Goal: Information Seeking & Learning: Learn about a topic

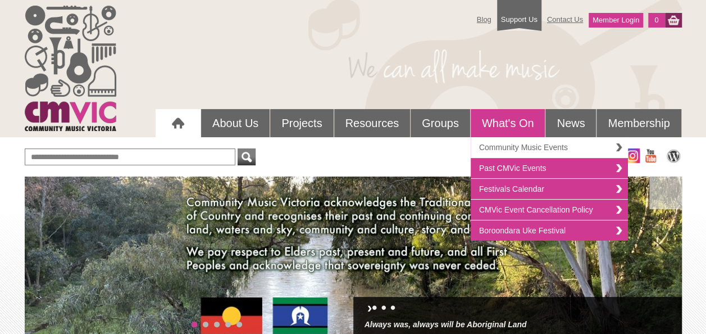
click at [616, 145] on link "Community Music Events" at bounding box center [549, 147] width 157 height 21
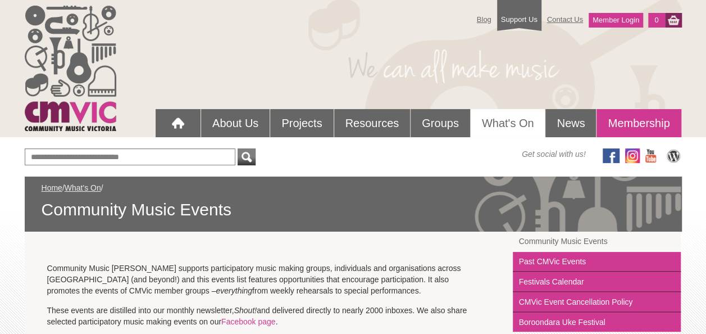
click at [650, 115] on link "Membership" at bounding box center [639, 123] width 84 height 28
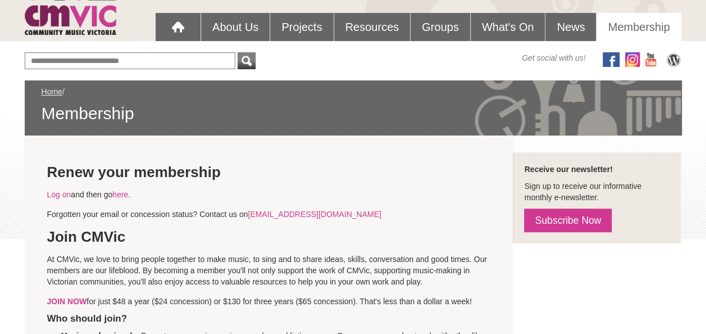
scroll to position [96, 0]
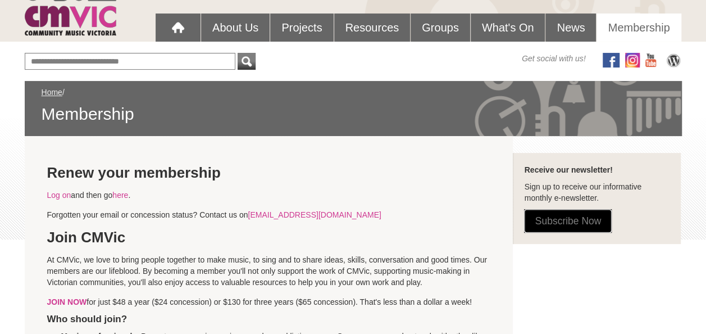
click at [545, 219] on link "Subscribe Now" at bounding box center [568, 221] width 88 height 24
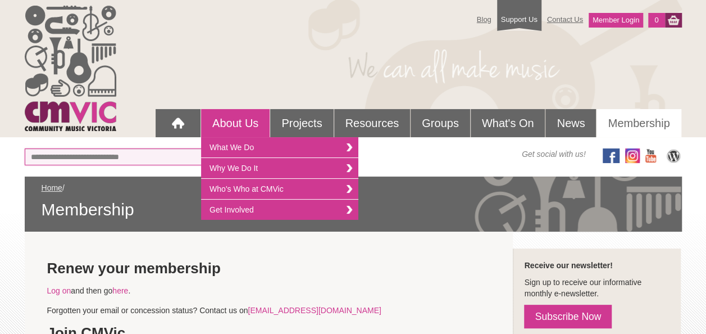
click at [159, 157] on input "text" at bounding box center [130, 156] width 211 height 17
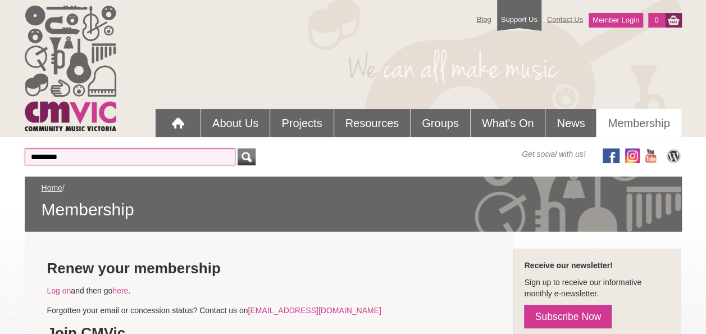
type input "*********"
click at [238, 148] on button "submit" at bounding box center [247, 156] width 18 height 17
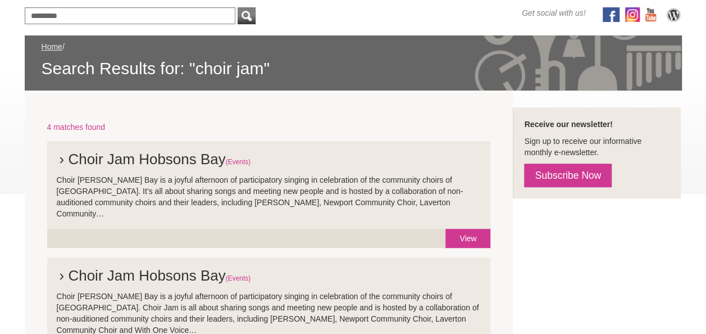
scroll to position [140, 0]
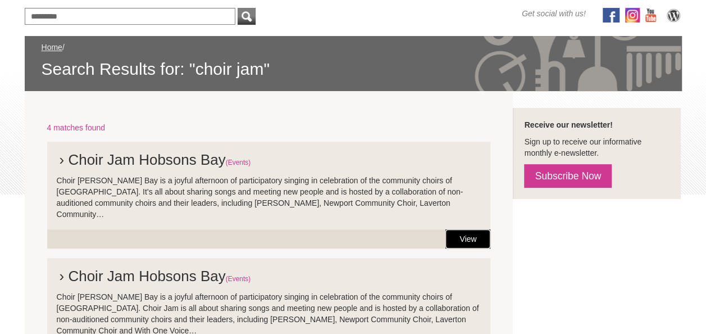
click at [461, 229] on link "View" at bounding box center [468, 238] width 45 height 19
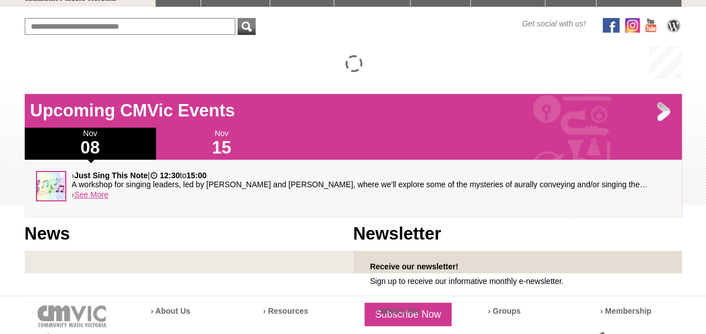
scroll to position [116, 0]
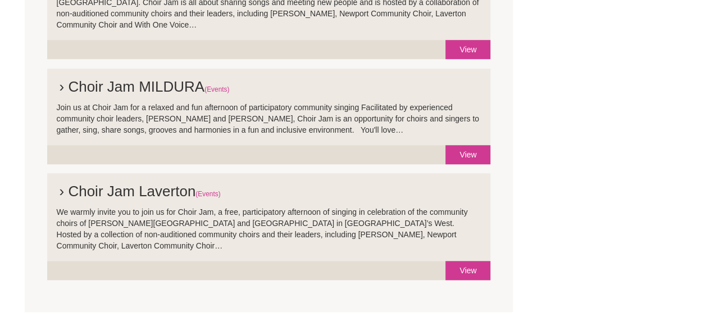
scroll to position [448, 0]
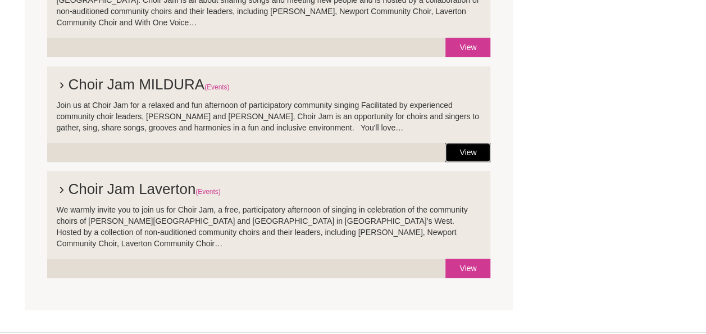
click at [460, 143] on link "View" at bounding box center [468, 152] width 45 height 19
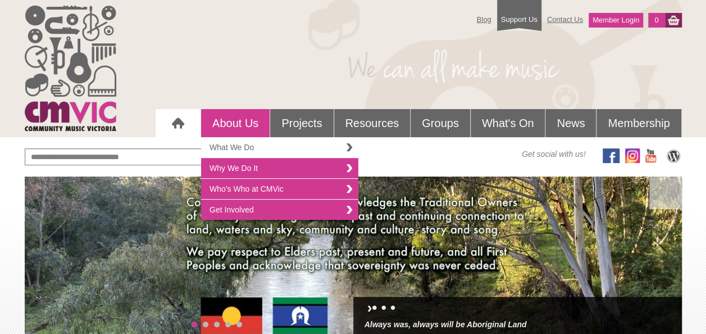
click at [237, 145] on link "What We Do" at bounding box center [279, 147] width 157 height 21
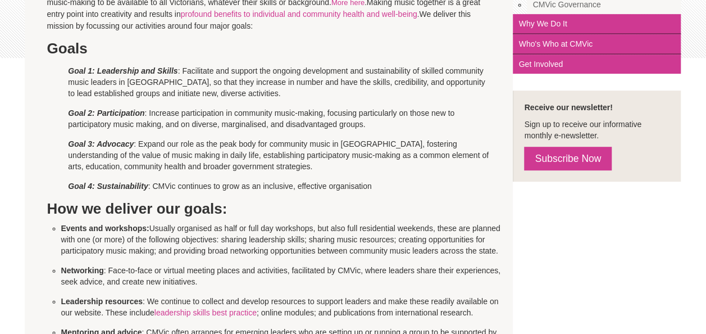
scroll to position [278, 0]
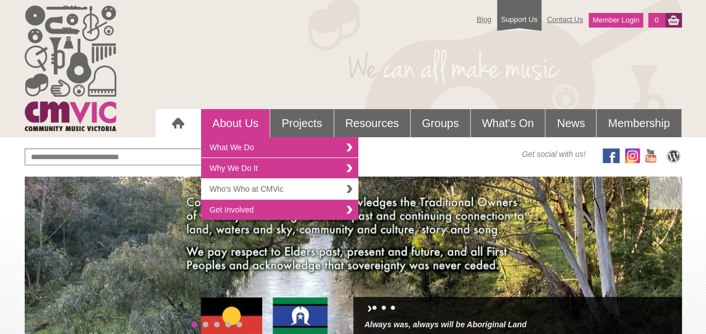
click at [242, 186] on link "Who's Who at CMVic" at bounding box center [279, 189] width 157 height 21
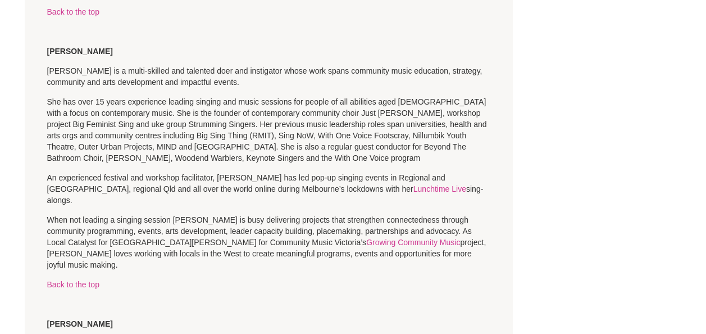
scroll to position [1234, 0]
click at [366, 238] on link "Growing Community Music" at bounding box center [413, 242] width 94 height 9
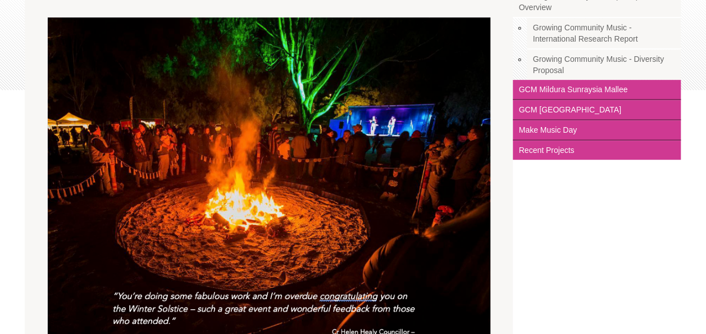
scroll to position [242, 0]
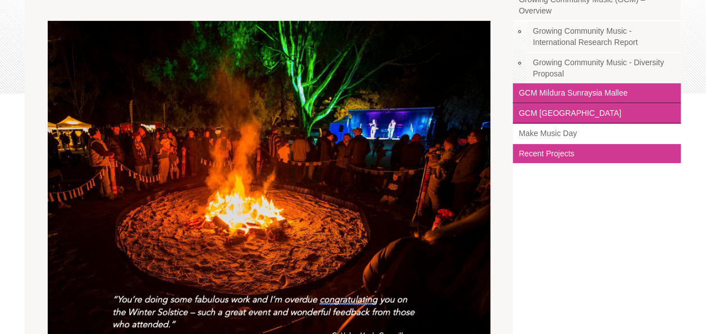
click at [534, 131] on link "Make Music Day" at bounding box center [597, 134] width 168 height 20
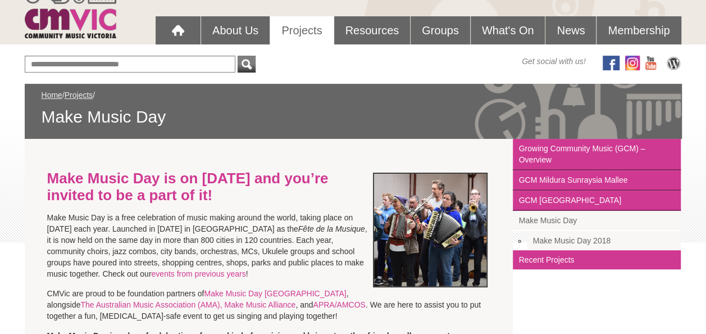
scroll to position [95, 0]
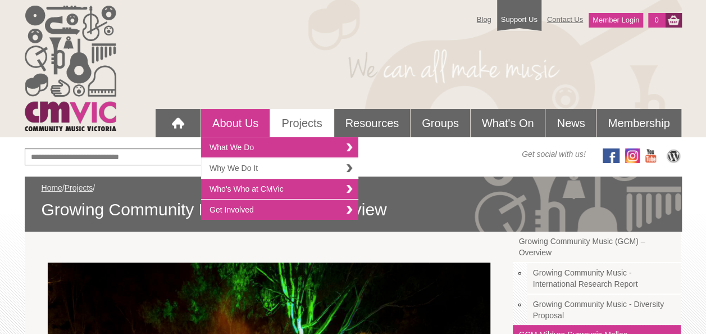
click at [231, 164] on link "Why We Do It" at bounding box center [279, 168] width 157 height 21
